Goal: Navigation & Orientation: Find specific page/section

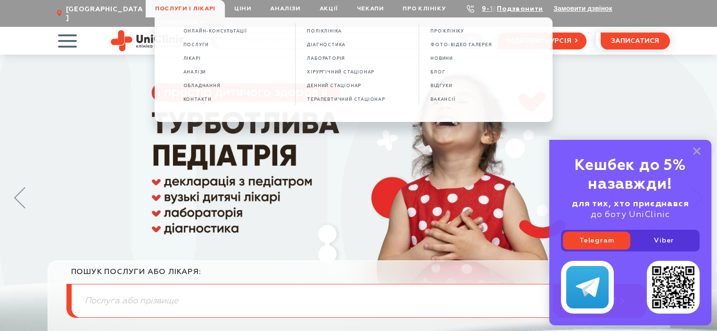
click at [197, 9] on span "Послуги і лікарі" at bounding box center [185, 8] width 79 height 17
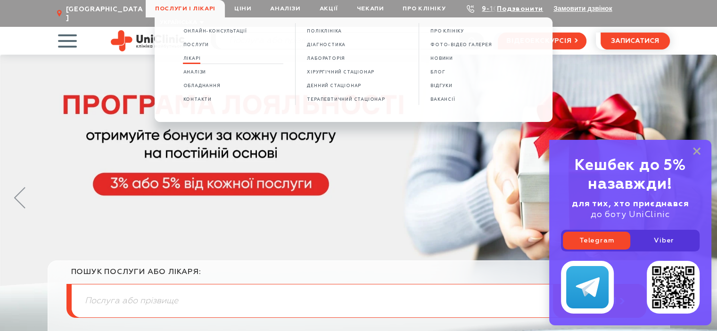
click at [198, 58] on span "Лікарі" at bounding box center [191, 58] width 17 height 5
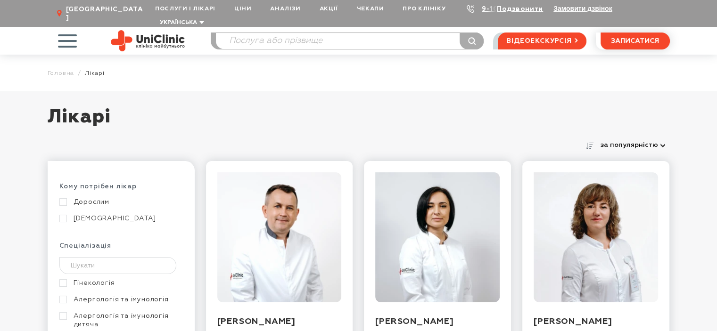
click at [62, 198] on link "Дорослим" at bounding box center [119, 202] width 121 height 8
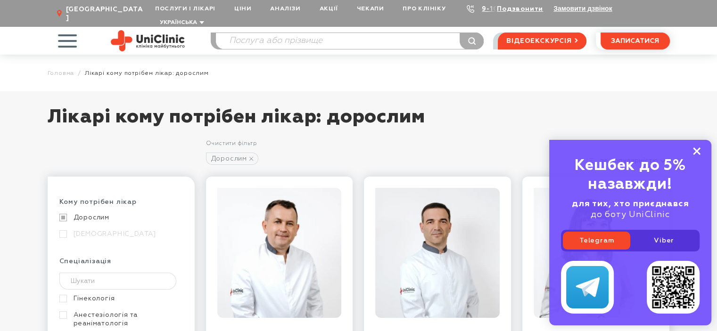
click at [700, 153] on icon at bounding box center [697, 152] width 8 height 8
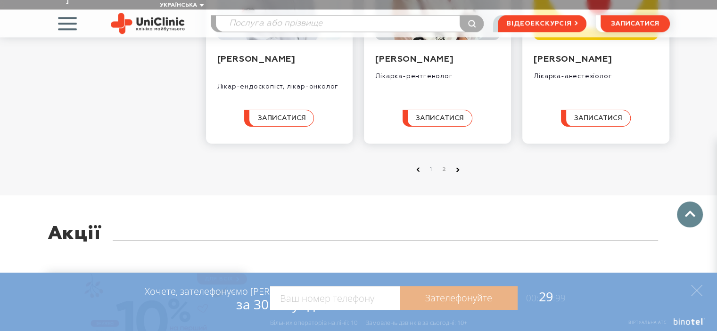
scroll to position [1084, 0]
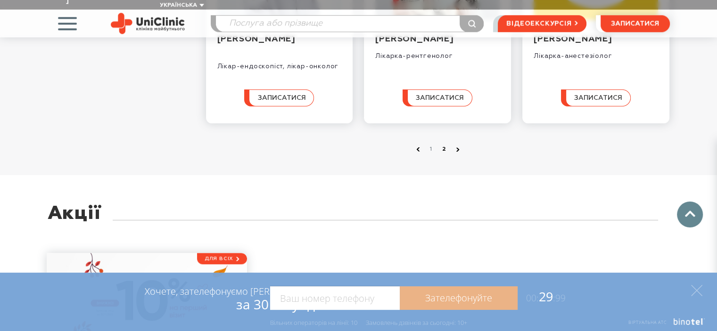
click at [442, 148] on link "2" at bounding box center [444, 149] width 9 height 9
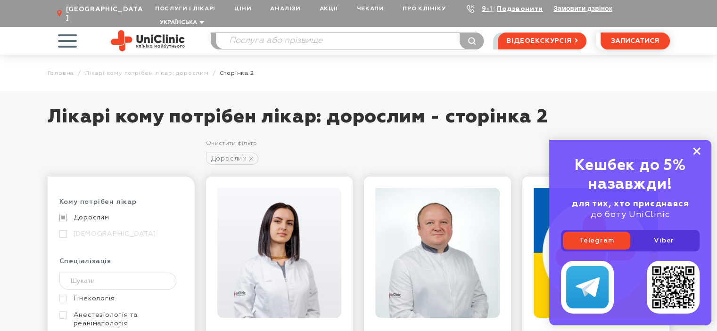
click at [698, 150] on rect at bounding box center [697, 152] width 8 height 8
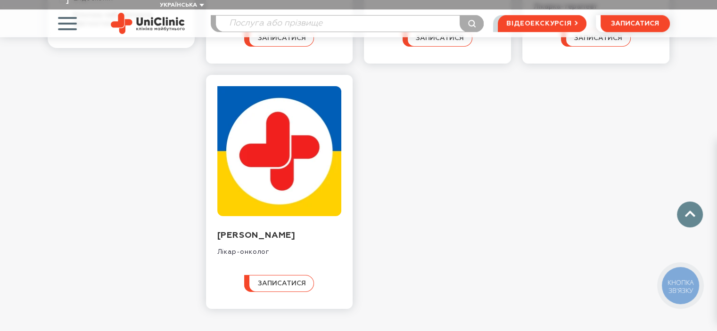
scroll to position [424, 0]
